Goal: Understand process/instructions: Learn how to perform a task or action

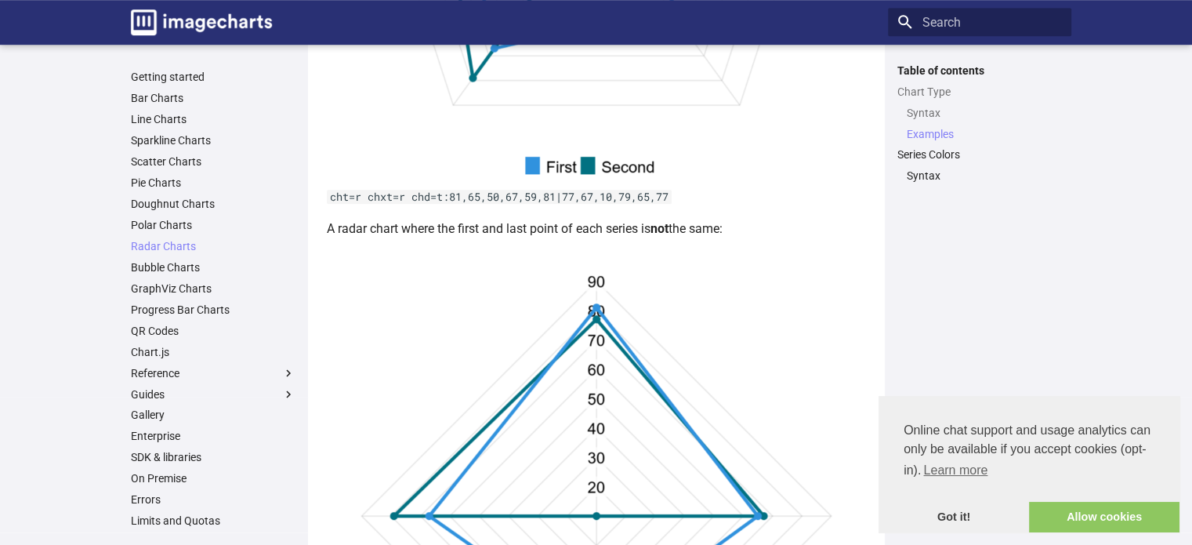
scroll to position [1489, 0]
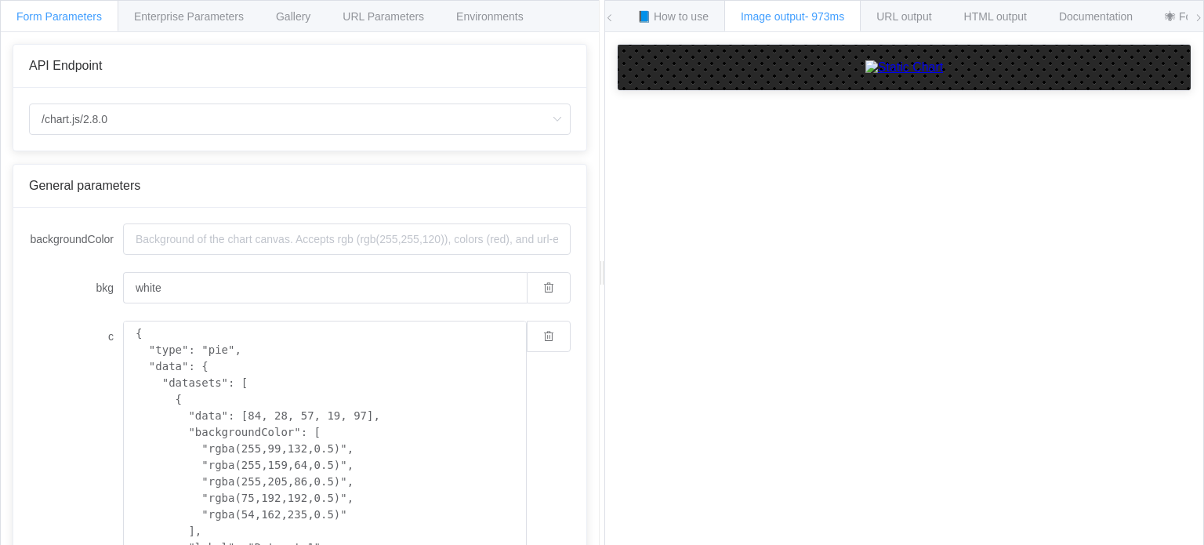
click at [944, 74] on img at bounding box center [904, 67] width 78 height 14
click at [672, 14] on span "📘 How to use" at bounding box center [672, 16] width 71 height 13
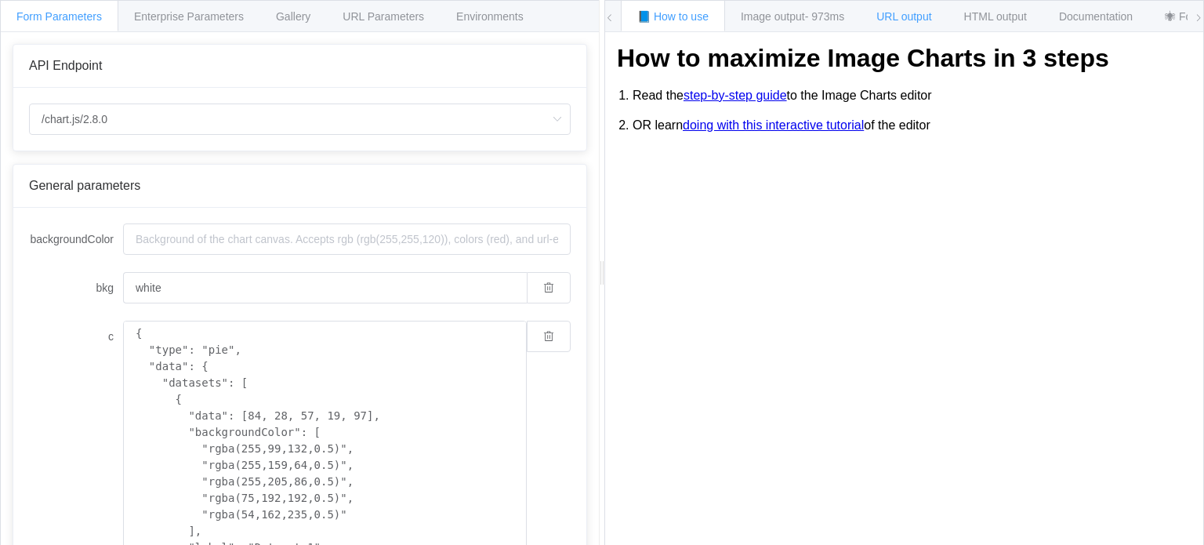
click at [906, 26] on div "URL output" at bounding box center [904, 15] width 88 height 31
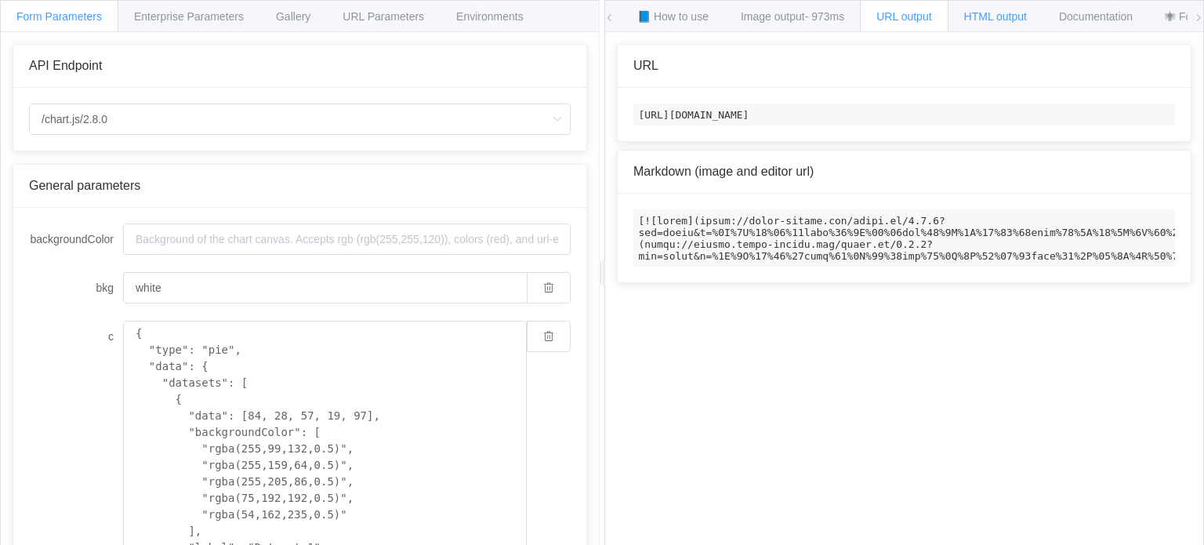
click at [1006, 11] on span "HTML output" at bounding box center [995, 16] width 63 height 13
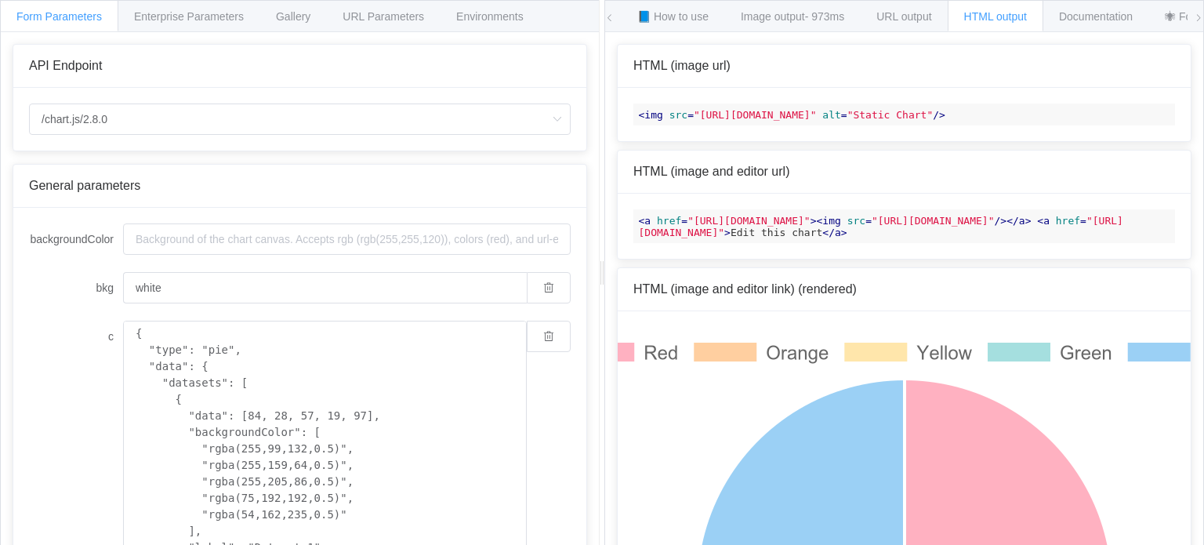
drag, startPoint x: 912, startPoint y: 113, endPoint x: 692, endPoint y: 111, distance: 220.3
click at [694, 111] on span ""https://image-charts.com/chart.js/2.8.0?bkg=white&c=%7B%0A%20%20%22type%22%3A%…" at bounding box center [755, 115] width 123 height 12
copy span "https://image-charts.com/chart.js/2.8.0"
click at [742, 121] on span "< img src = "https://image-charts.com/chart.js/2.8.0?bkg=white&c=%7B%0A%20%20%2…" at bounding box center [792, 115] width 306 height 12
drag, startPoint x: 755, startPoint y: 139, endPoint x: 629, endPoint y: 111, distance: 128.5
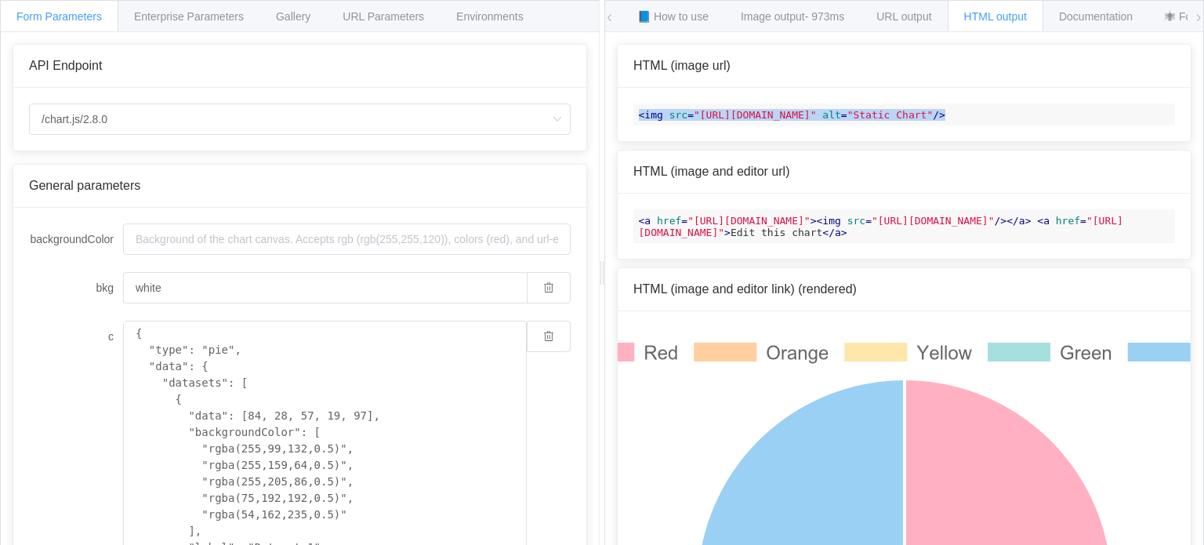
click at [629, 111] on div "< img src = "https://image-charts.com/chart.js/2.8.0?bkg=white&c=%7B%0A%20%20%2…" at bounding box center [904, 114] width 573 height 53
click at [766, 125] on code "< img src = "https://image-charts.com/chart.js/2.8.0?bkg=white&c=%7B%0A%20%20%2…" at bounding box center [904, 114] width 542 height 22
drag, startPoint x: 689, startPoint y: 113, endPoint x: 1165, endPoint y: 125, distance: 475.9
click at [1165, 125] on div "< img src = "https://image-charts.com/chart.js/2.8.0?bkg=white&c=%7B%0A%20%20%2…" at bounding box center [904, 114] width 573 height 53
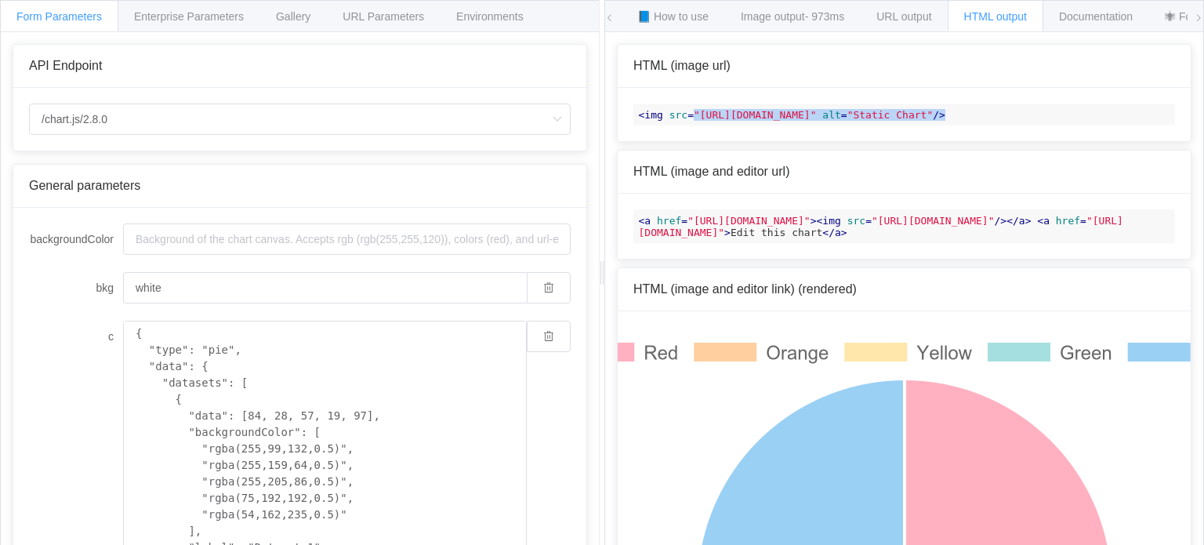
copy span ""https://image-charts.com/chart.js/2.8.0?bkg=white&c=%7B%0A%20%20%22type%22%3A%…"
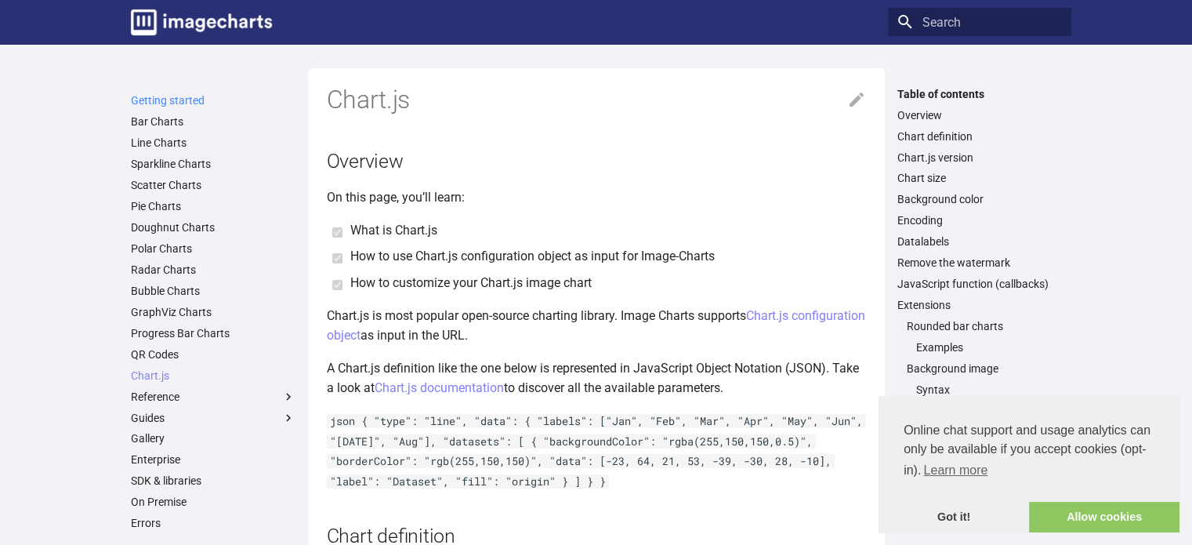
click at [180, 100] on link "Getting started" at bounding box center [213, 100] width 165 height 14
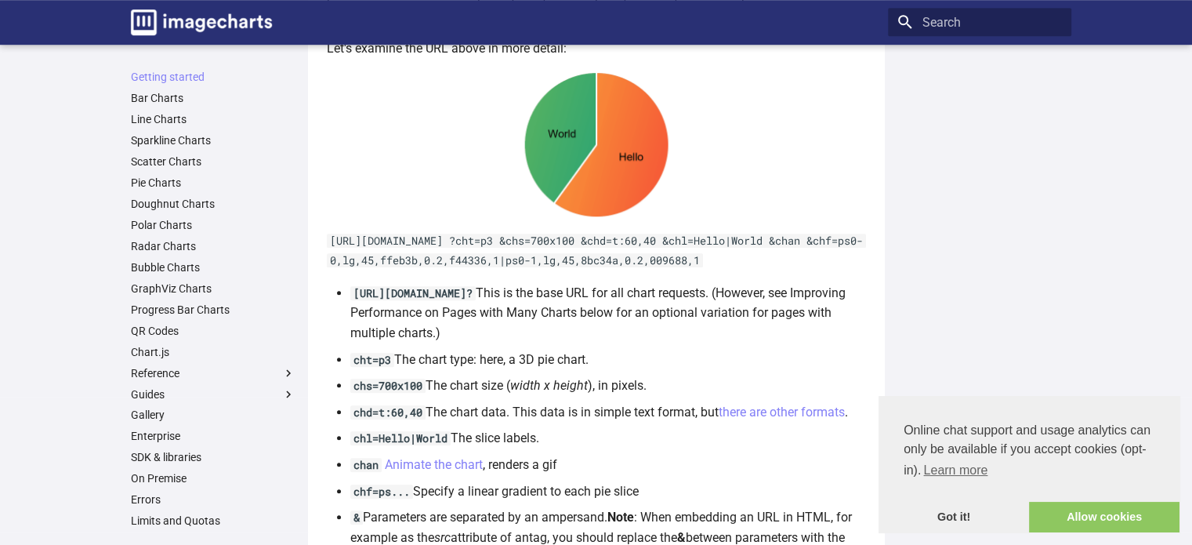
scroll to position [784, 0]
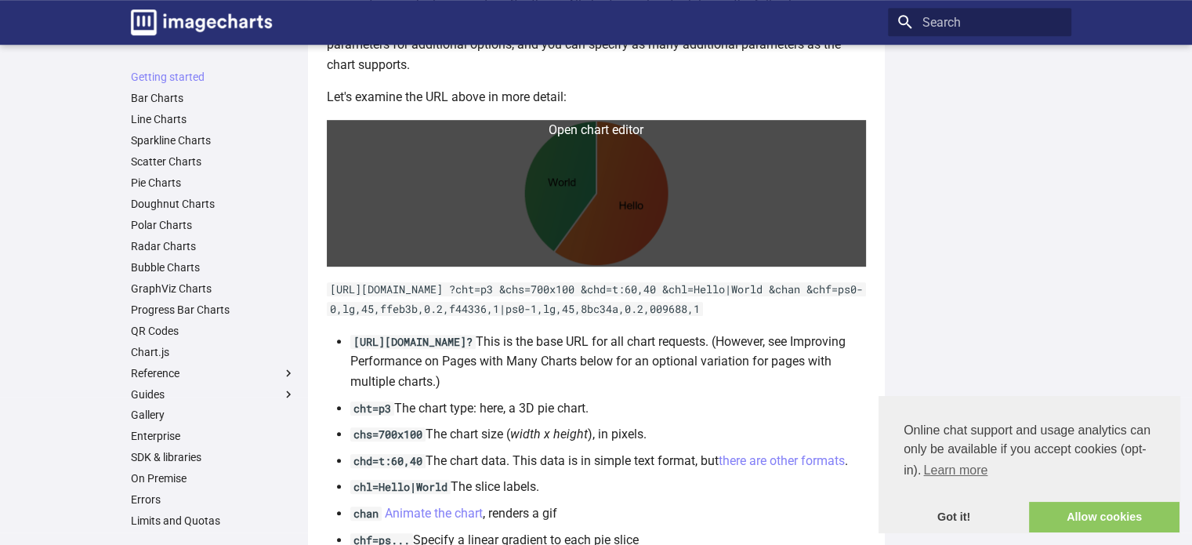
click at [598, 200] on link at bounding box center [596, 193] width 539 height 147
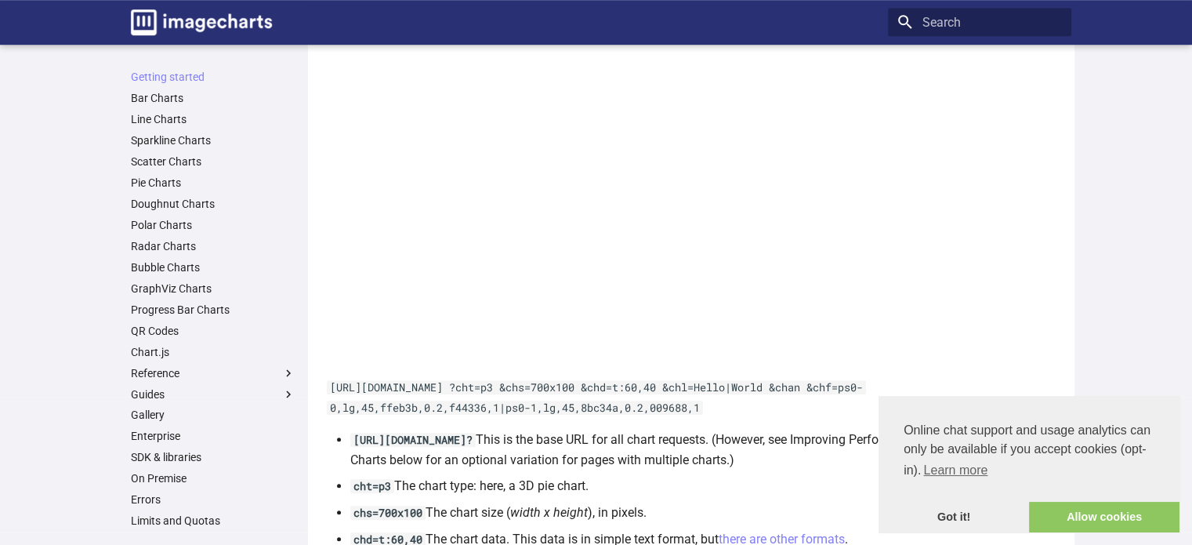
drag, startPoint x: 705, startPoint y: 407, endPoint x: 331, endPoint y: 382, distance: 375.5
click at [331, 382] on code "https://image-charts.com/chart ?cht=p3 &chs=700x100 &chd=t:60,40 &chl=Hello|Wor…" at bounding box center [596, 397] width 539 height 34
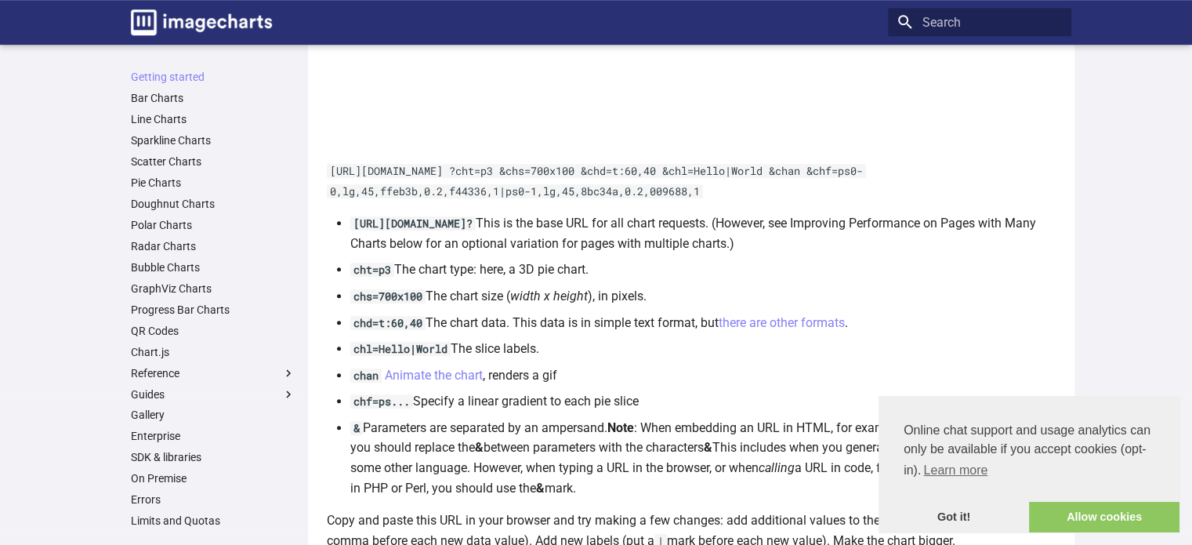
scroll to position [1019, 0]
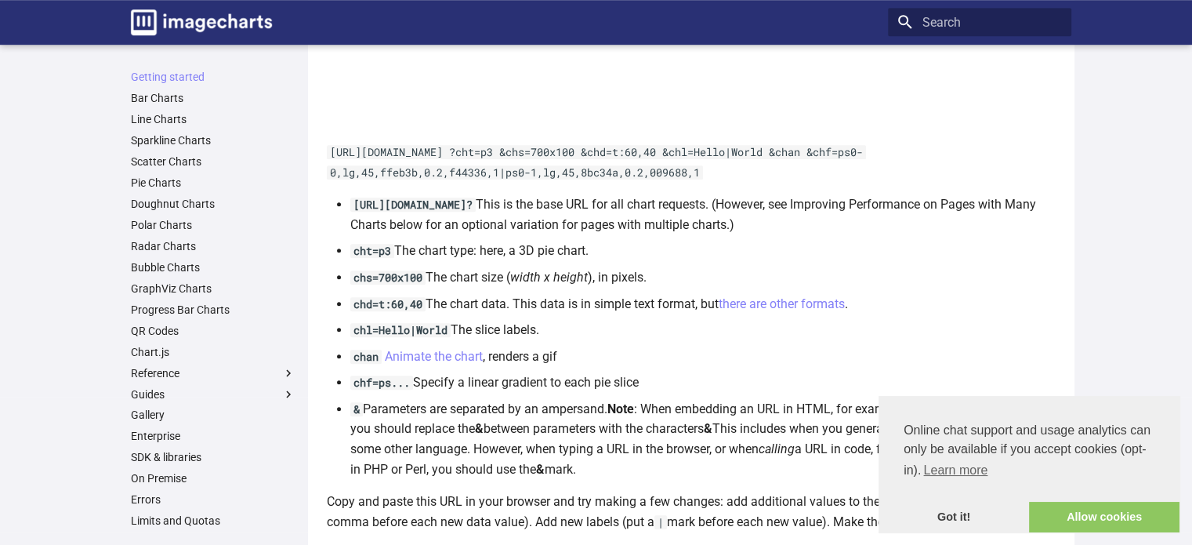
copy code "https://image-charts.com/chart ?cht=p3 &chs=700x100 &chd=t:60,40 &chl=Hello|Wor…"
drag, startPoint x: 2, startPoint y: 96, endPoint x: 18, endPoint y: 100, distance: 16.9
